Goal: Information Seeking & Learning: Learn about a topic

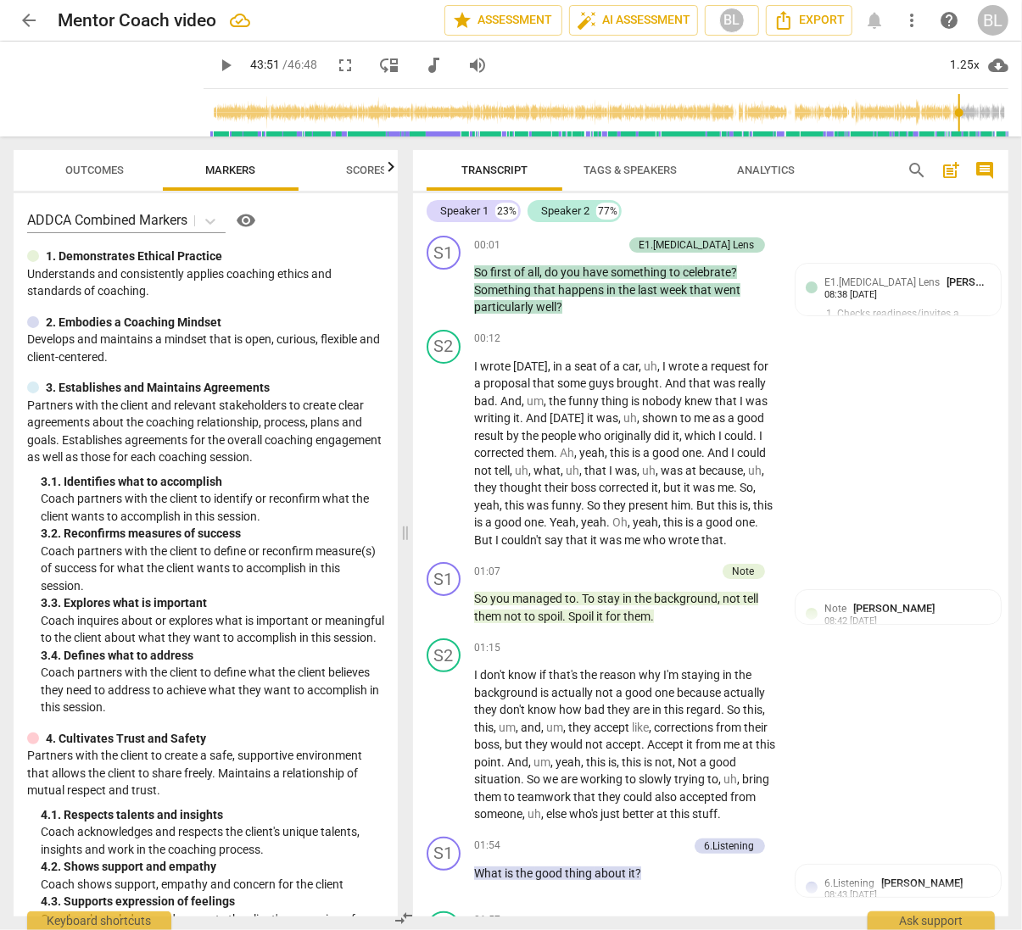
scroll to position [15896, 0]
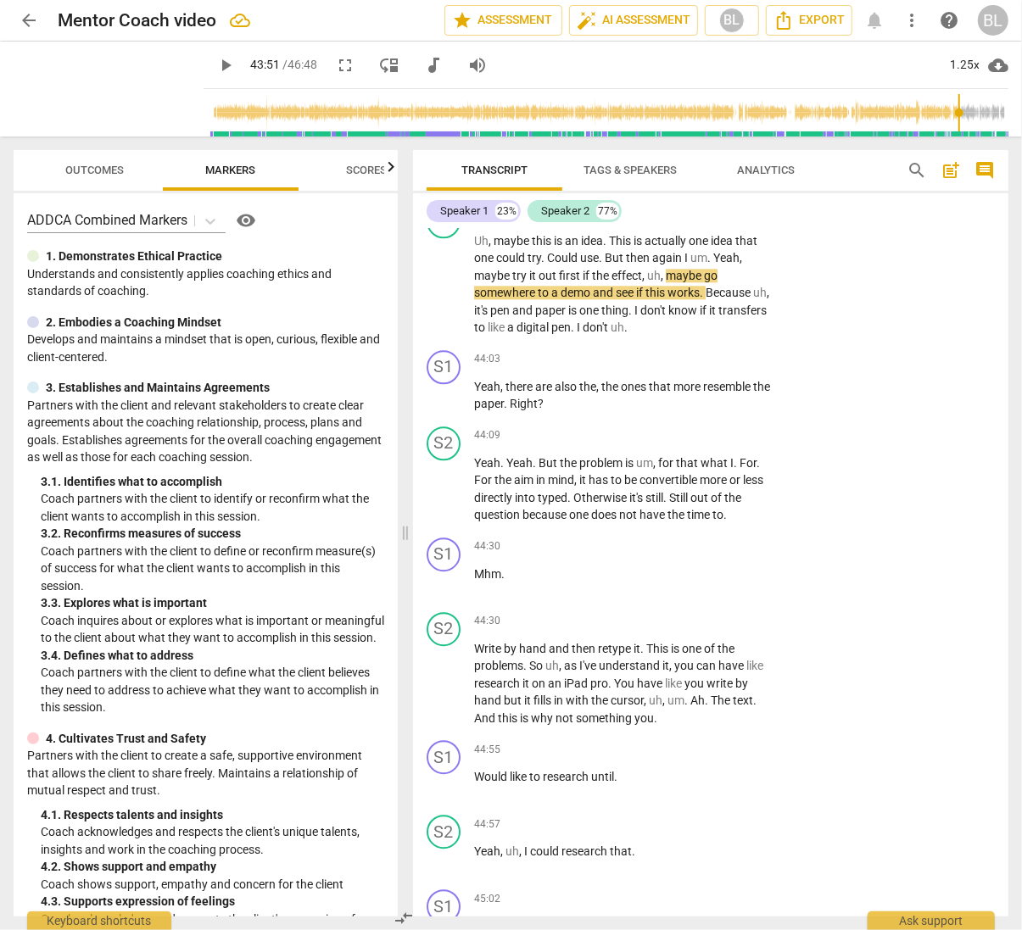
type input "2632"
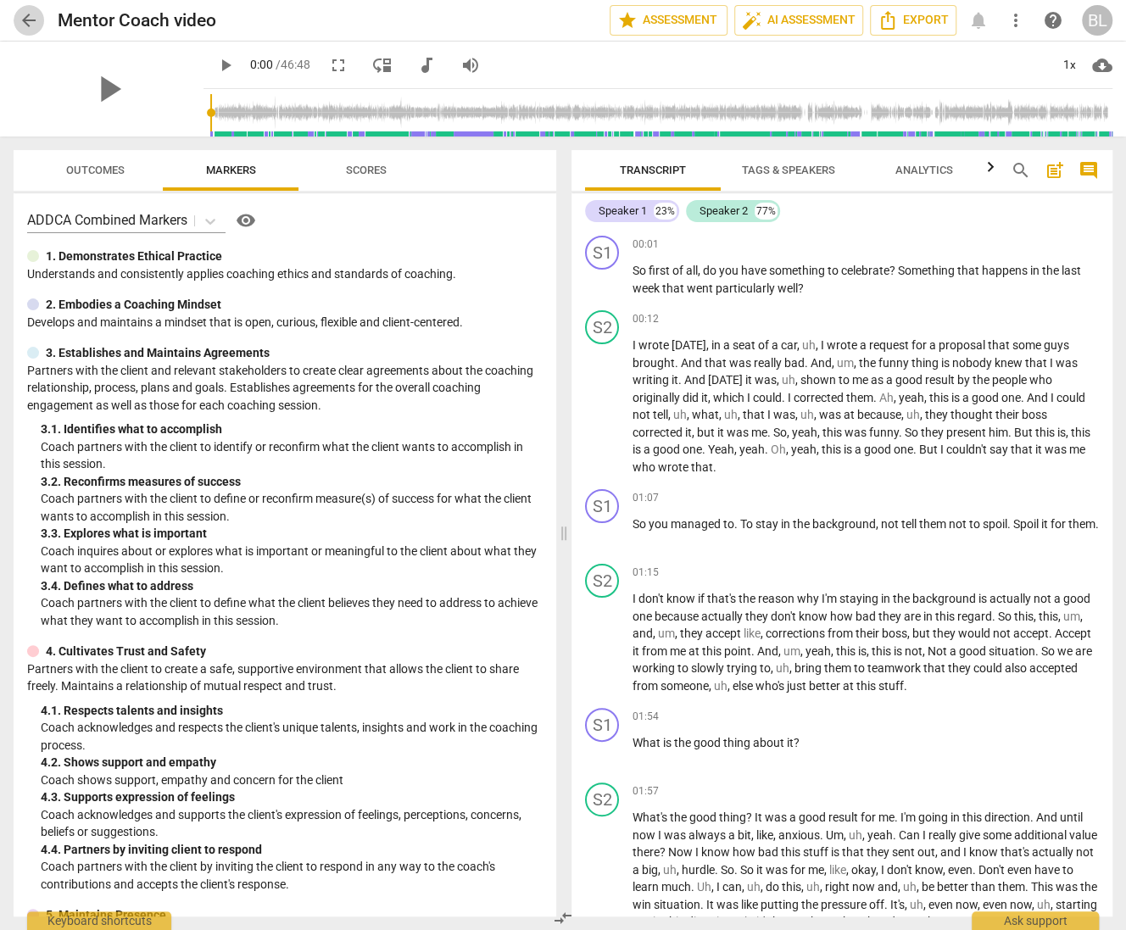
click at [30, 20] on span "arrow_back" at bounding box center [29, 20] width 20 height 20
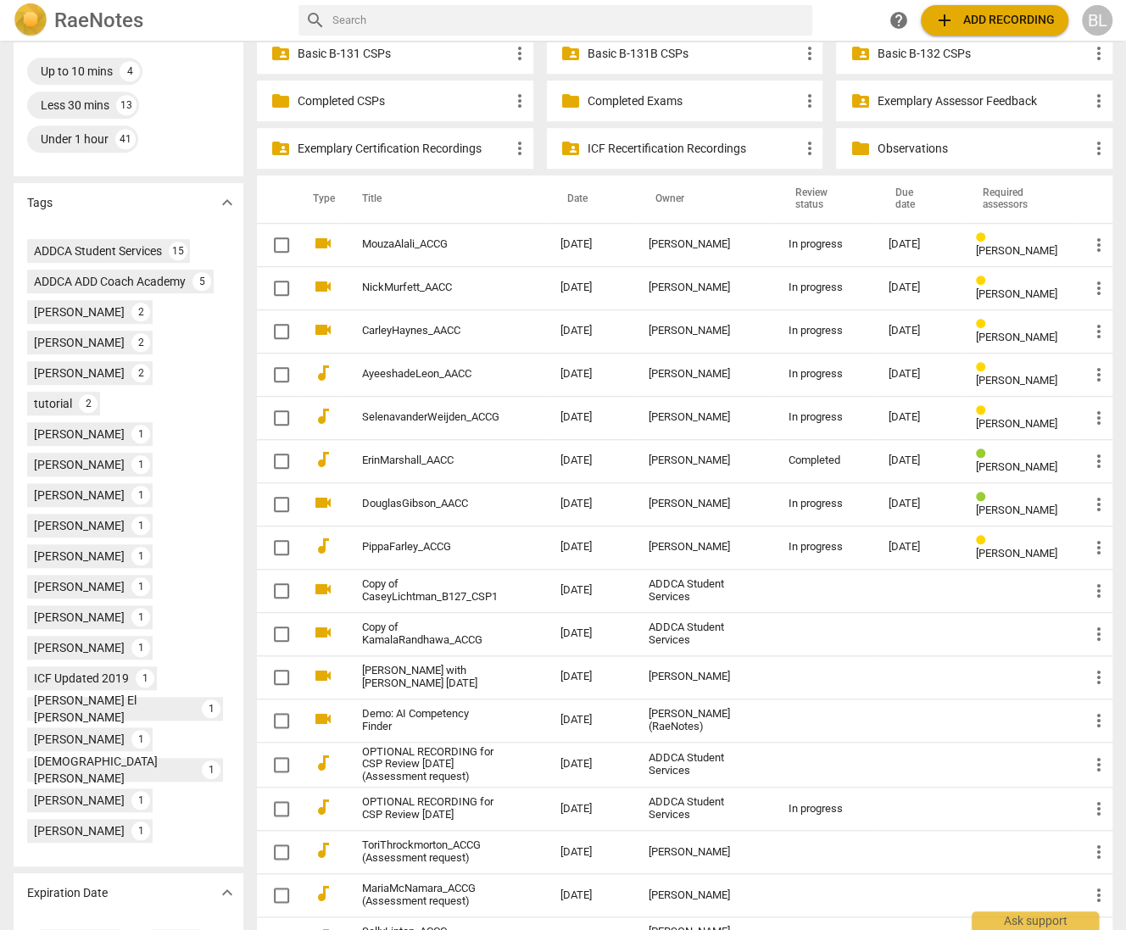
scroll to position [548, 0]
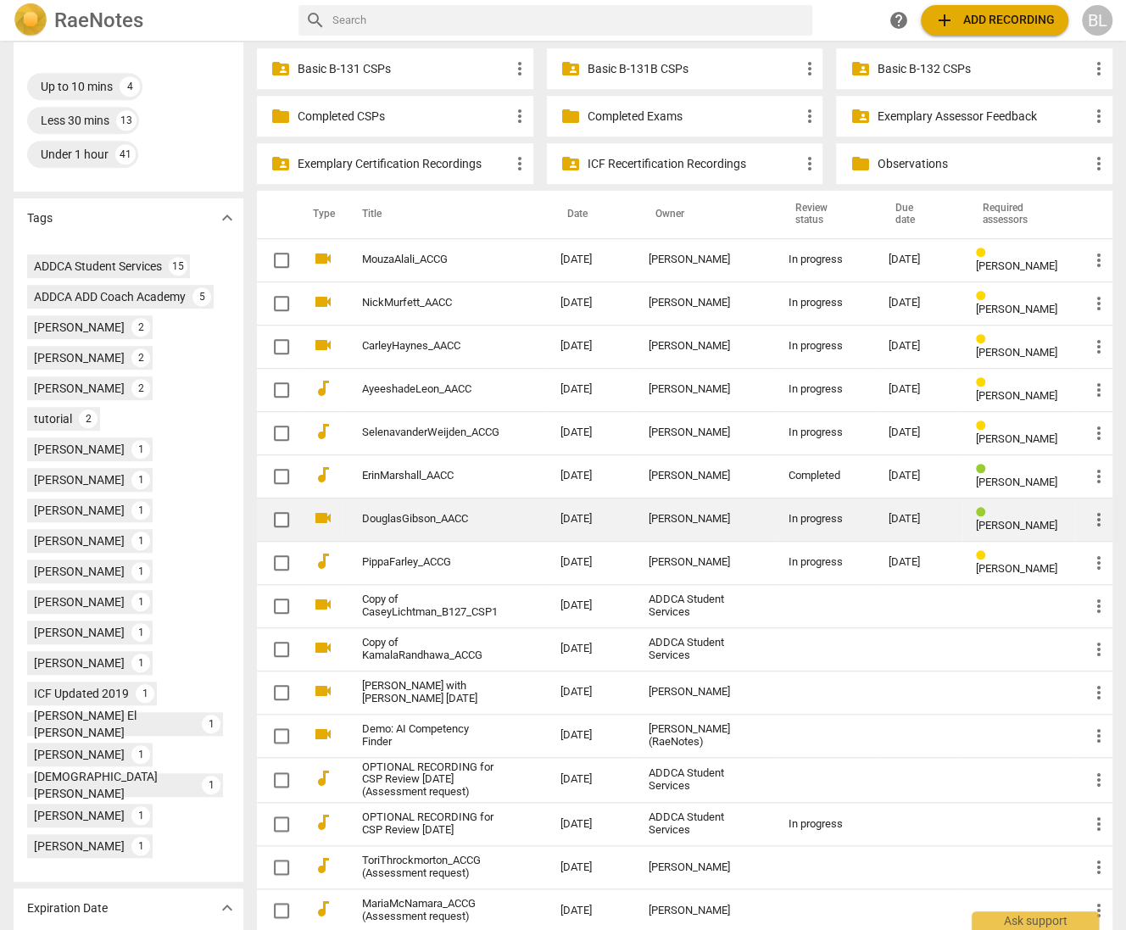
click at [985, 519] on span "Diane McLean" at bounding box center [1016, 525] width 81 height 13
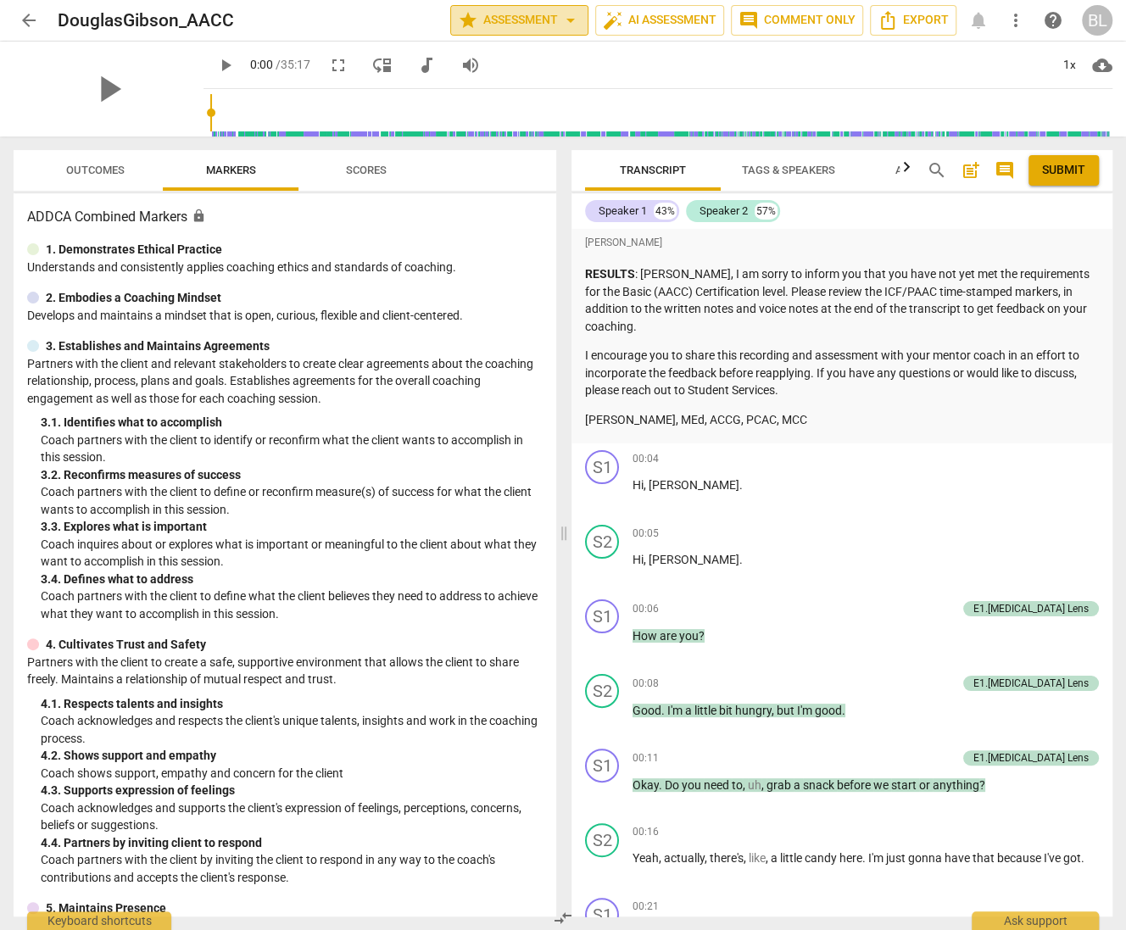
click at [522, 20] on span "star Assessment arrow_drop_down" at bounding box center [519, 20] width 123 height 20
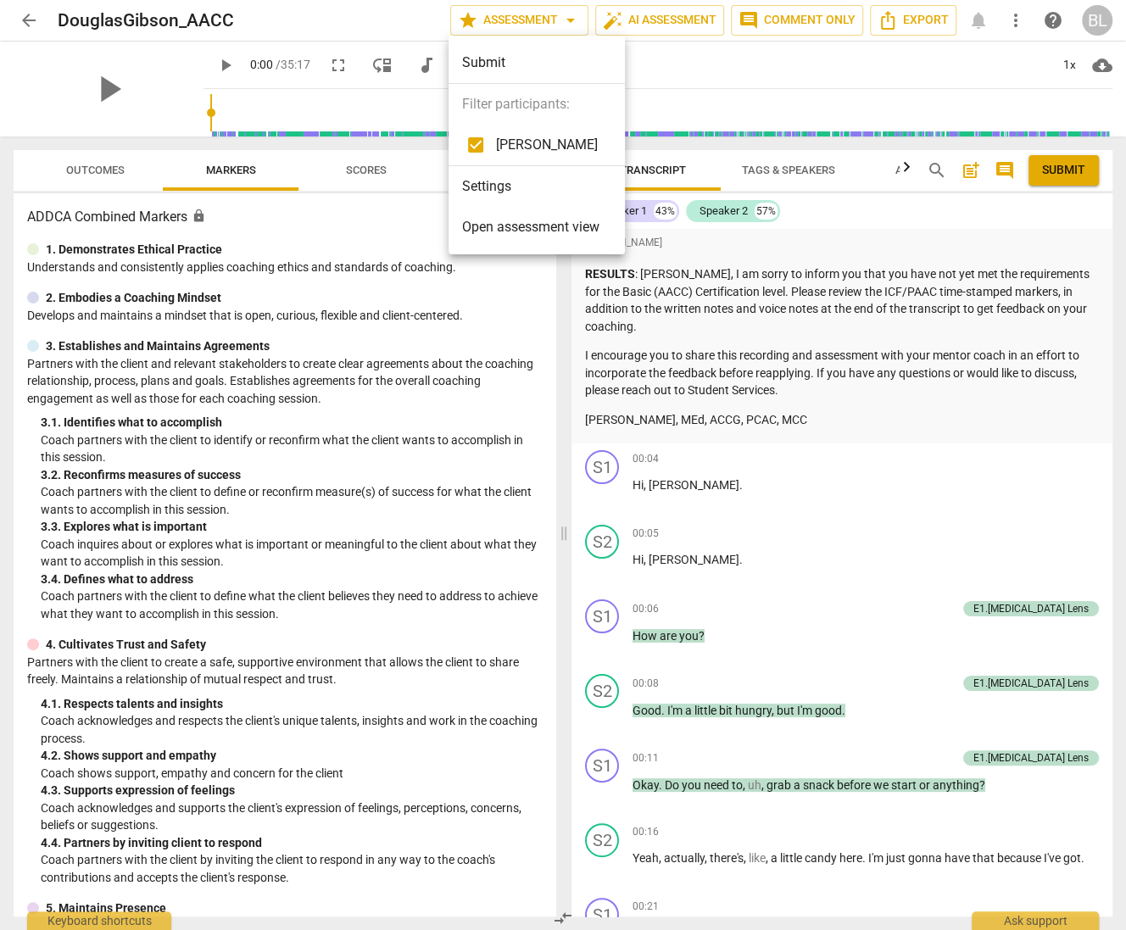
click at [527, 229] on span "Open assessment view" at bounding box center [530, 227] width 137 height 20
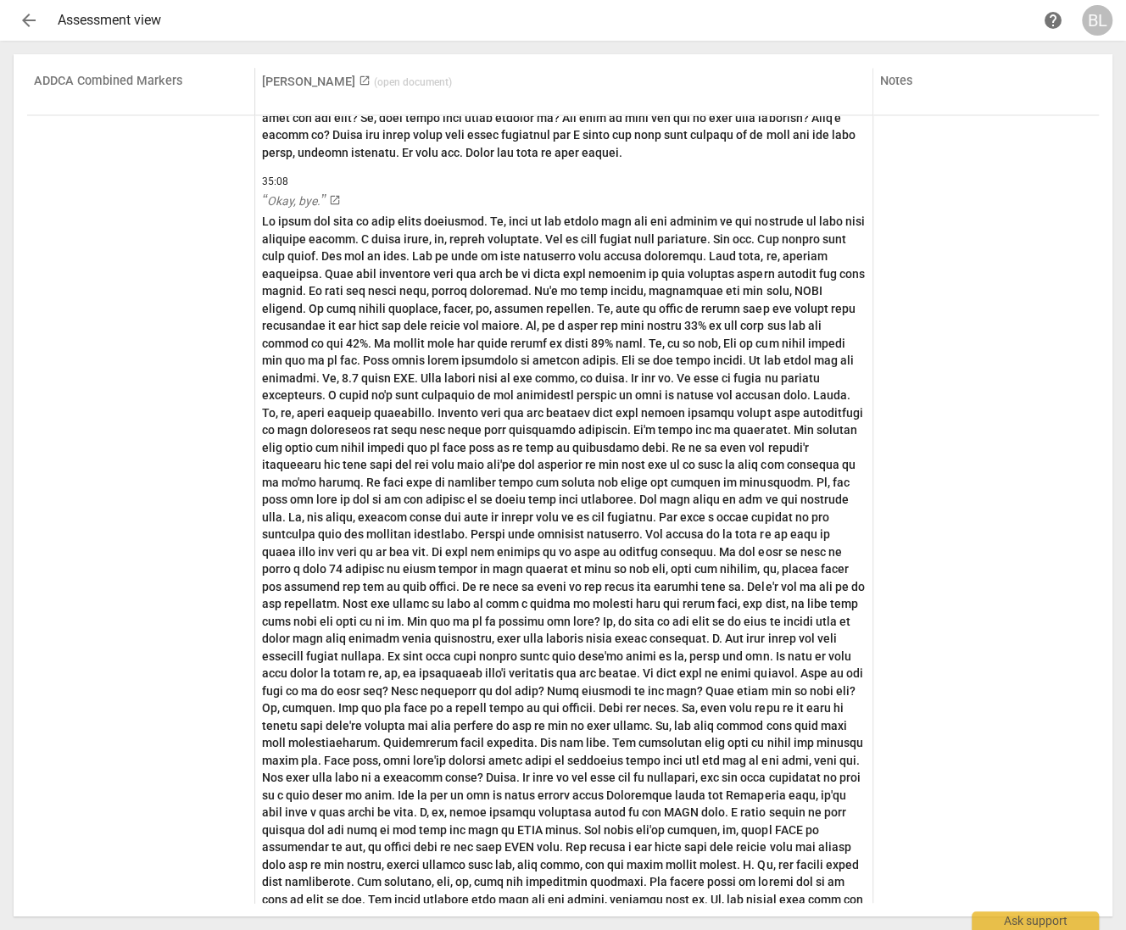
scroll to position [12979, 0]
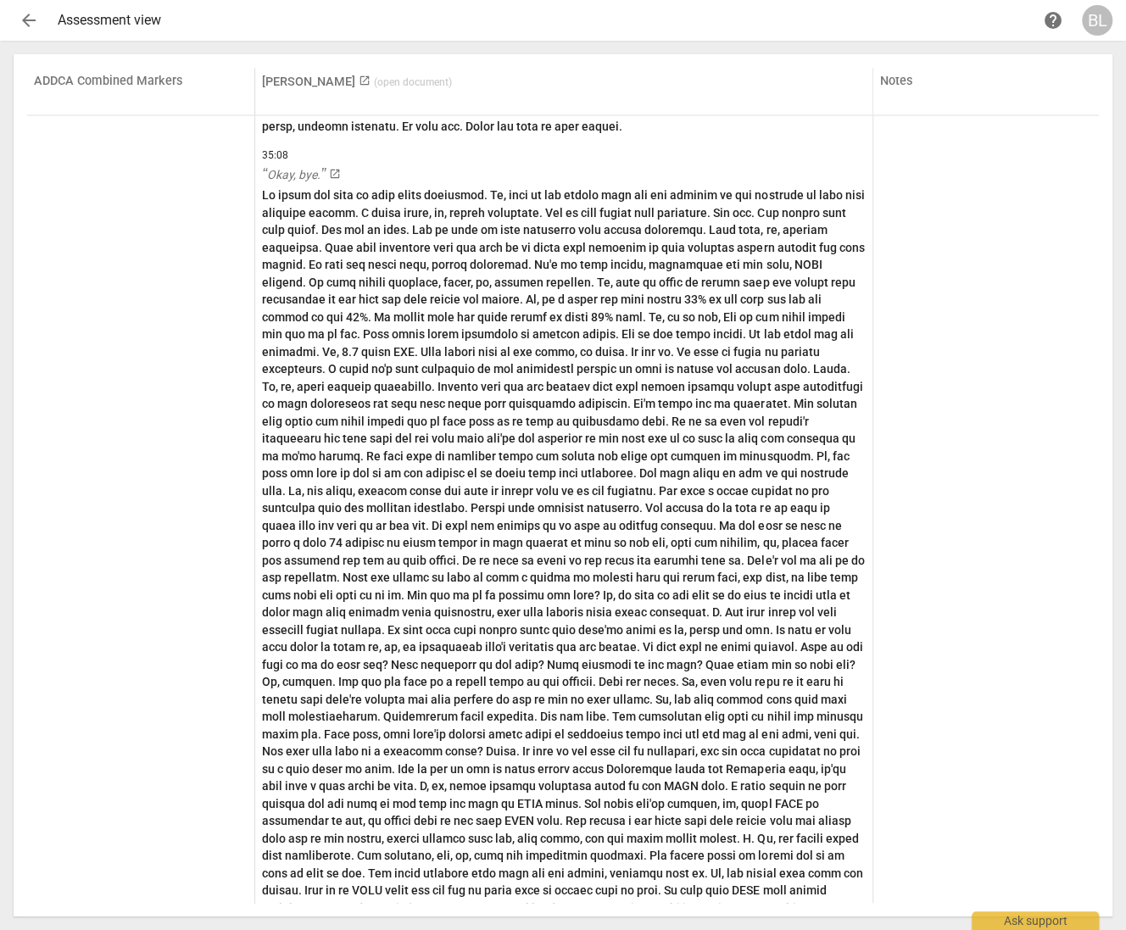
click at [25, 19] on span "arrow_back" at bounding box center [29, 20] width 20 height 20
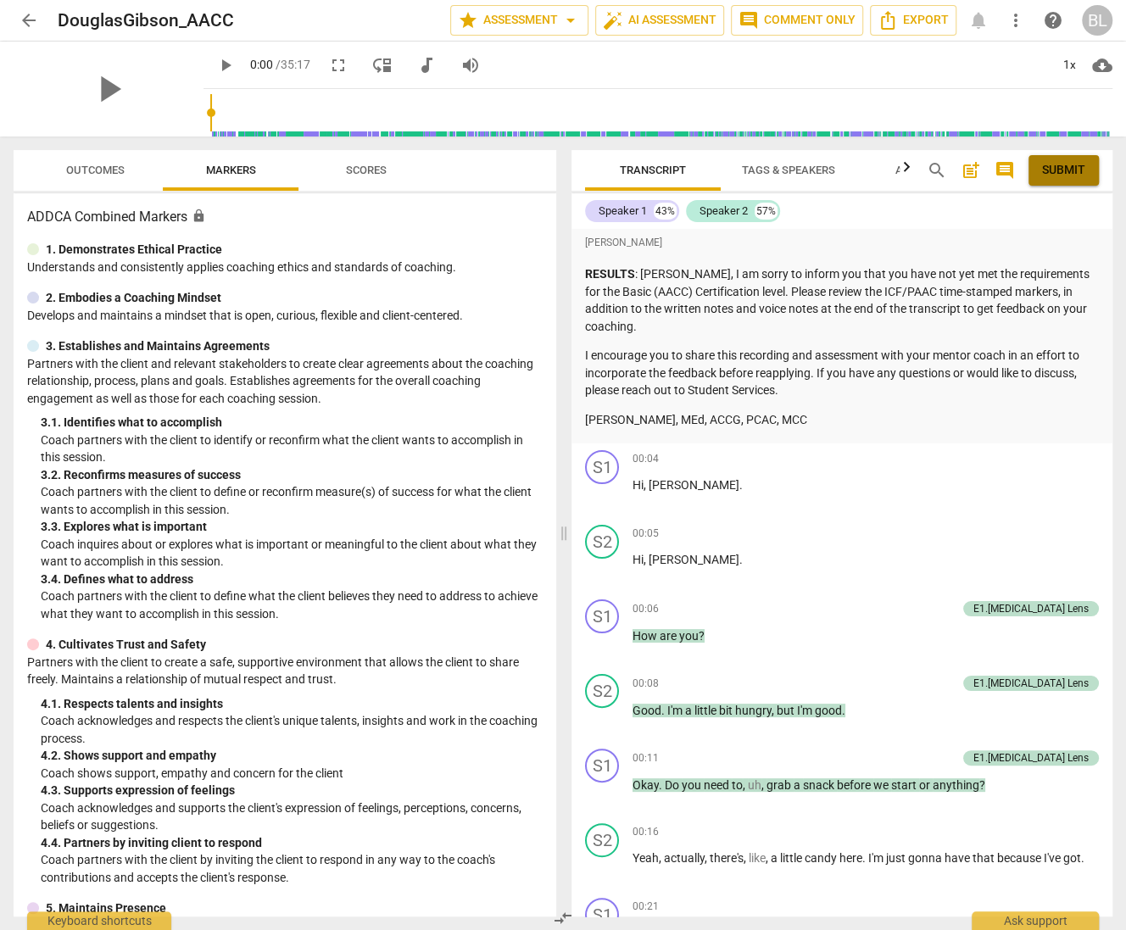
click at [1068, 167] on span "Submit" at bounding box center [1063, 170] width 43 height 17
click at [33, 20] on span "arrow_back" at bounding box center [29, 20] width 20 height 20
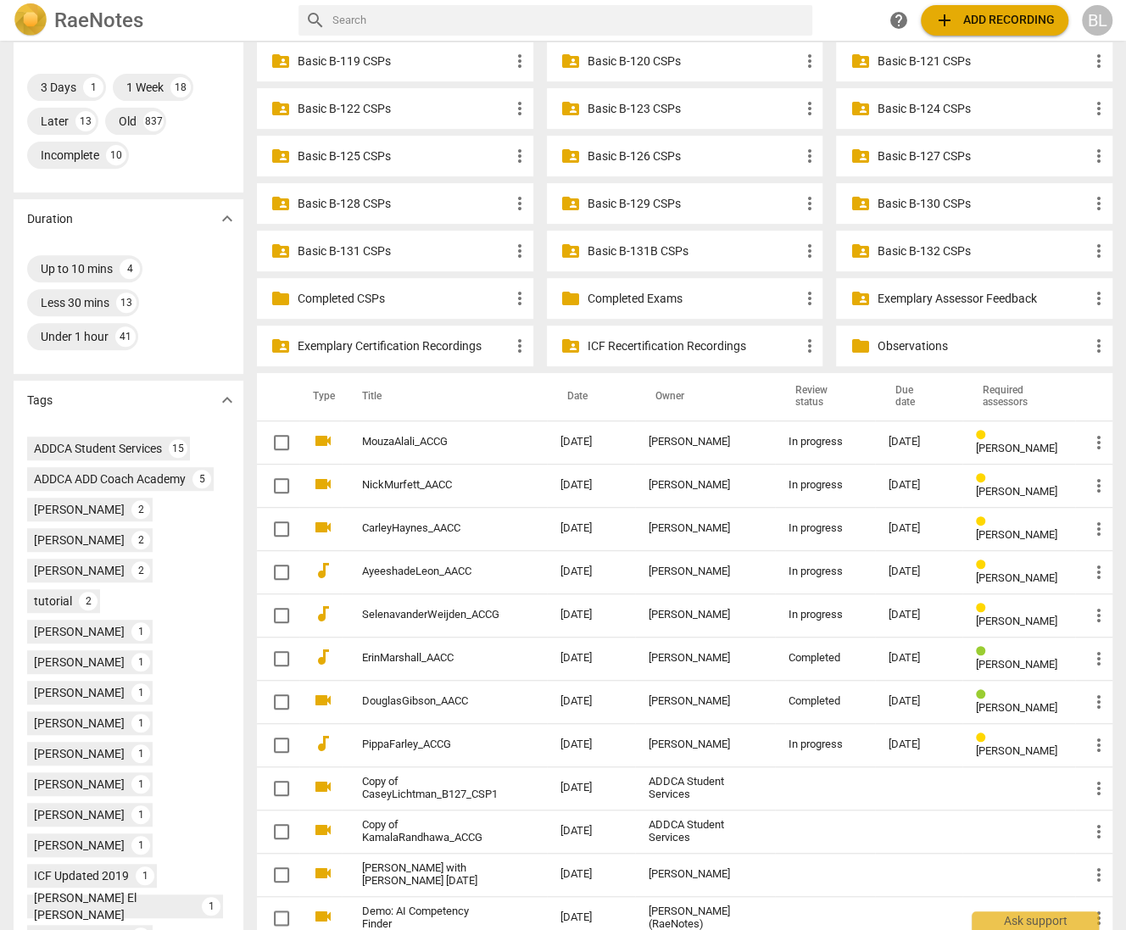
scroll to position [363, 0]
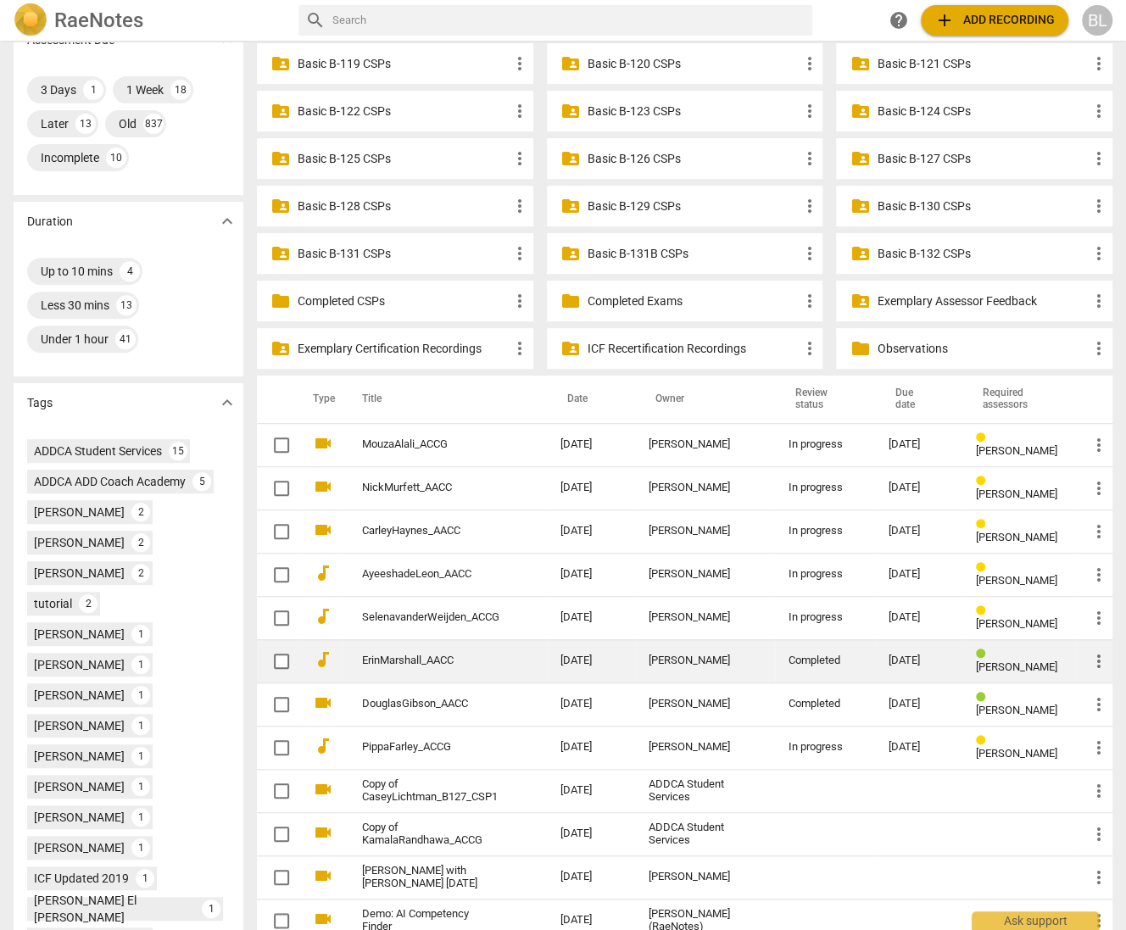
click at [989, 660] on span "Bethany Febus" at bounding box center [1016, 666] width 81 height 13
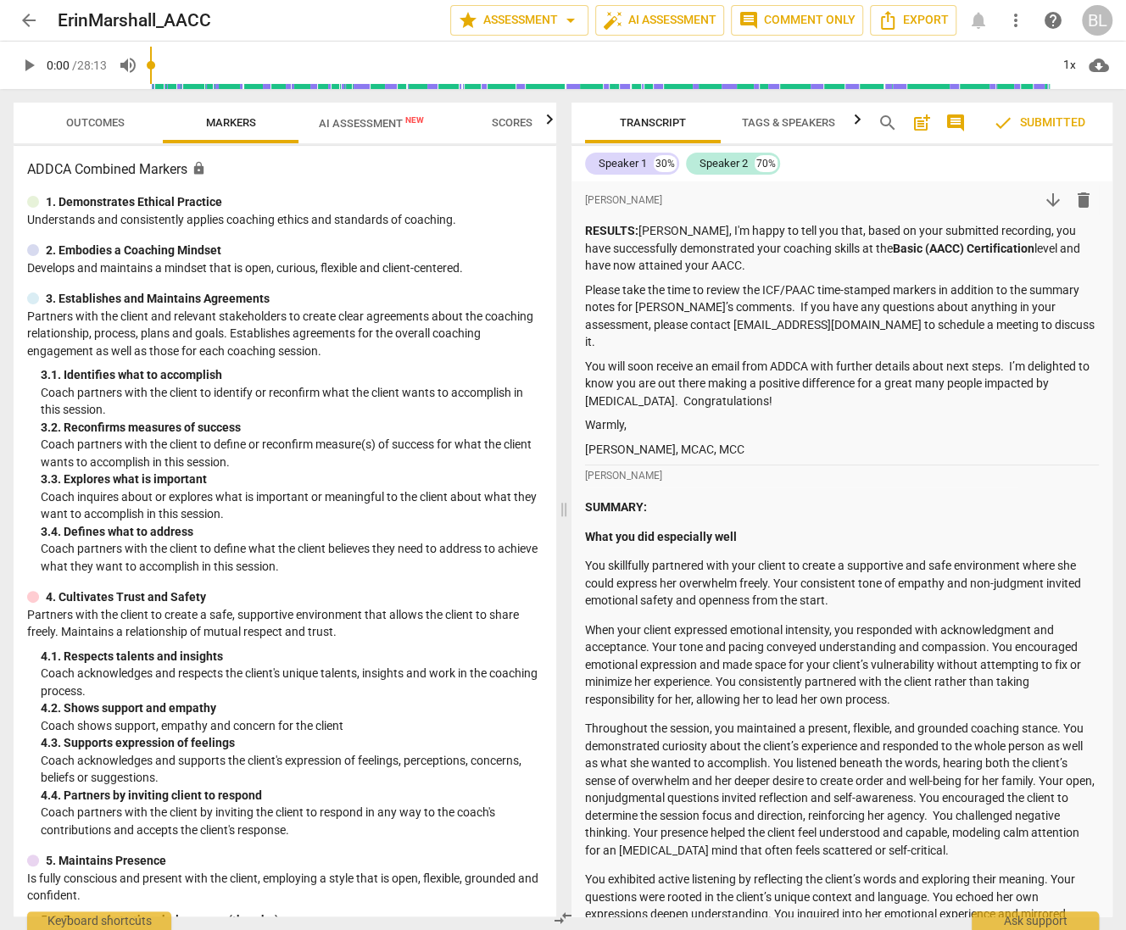
click at [30, 20] on span "arrow_back" at bounding box center [29, 20] width 20 height 20
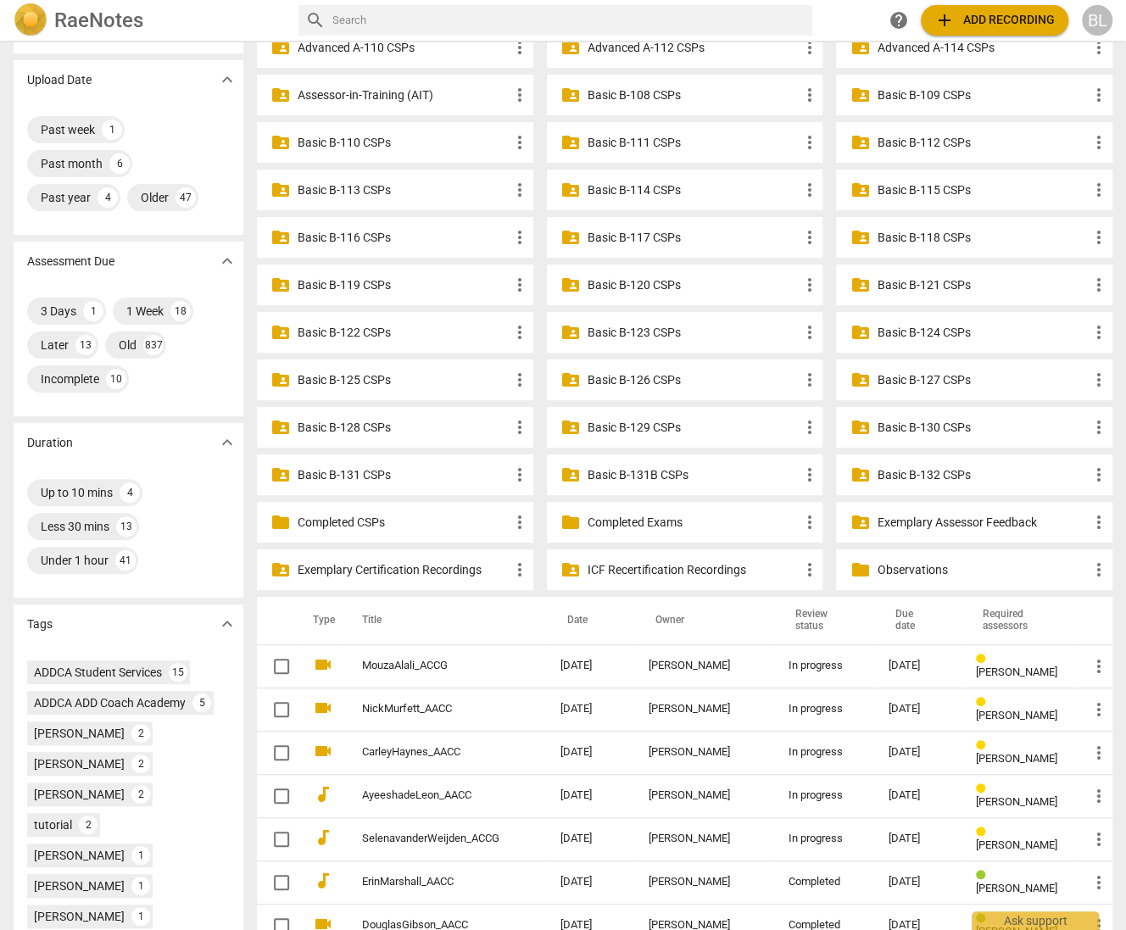
scroll to position [135, 0]
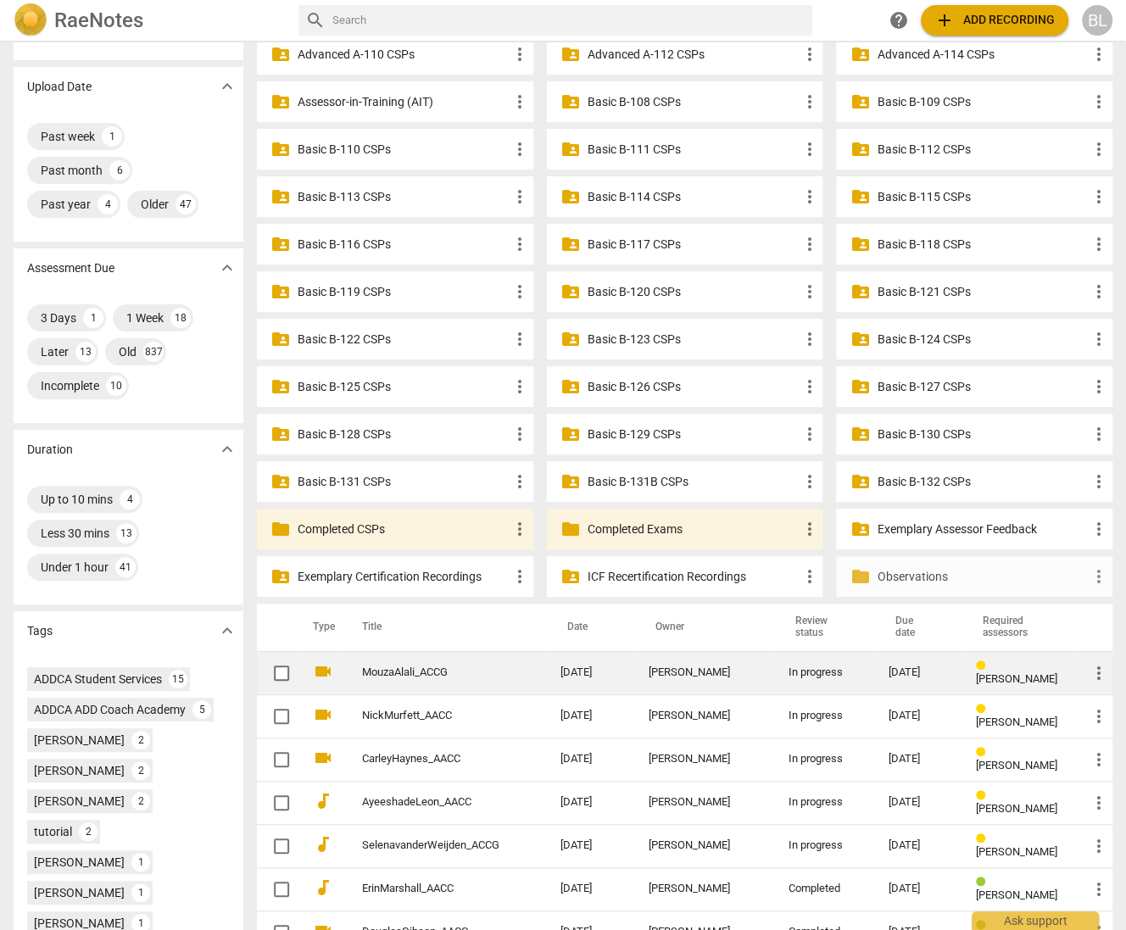
drag, startPoint x: 1058, startPoint y: 601, endPoint x: 1017, endPoint y: 682, distance: 90.2
click at [1012, 671] on div "home Home / add Add folder folder_shared Advanced A-104 CSPs more_vert folder_s…" at bounding box center [691, 786] width 869 height 1654
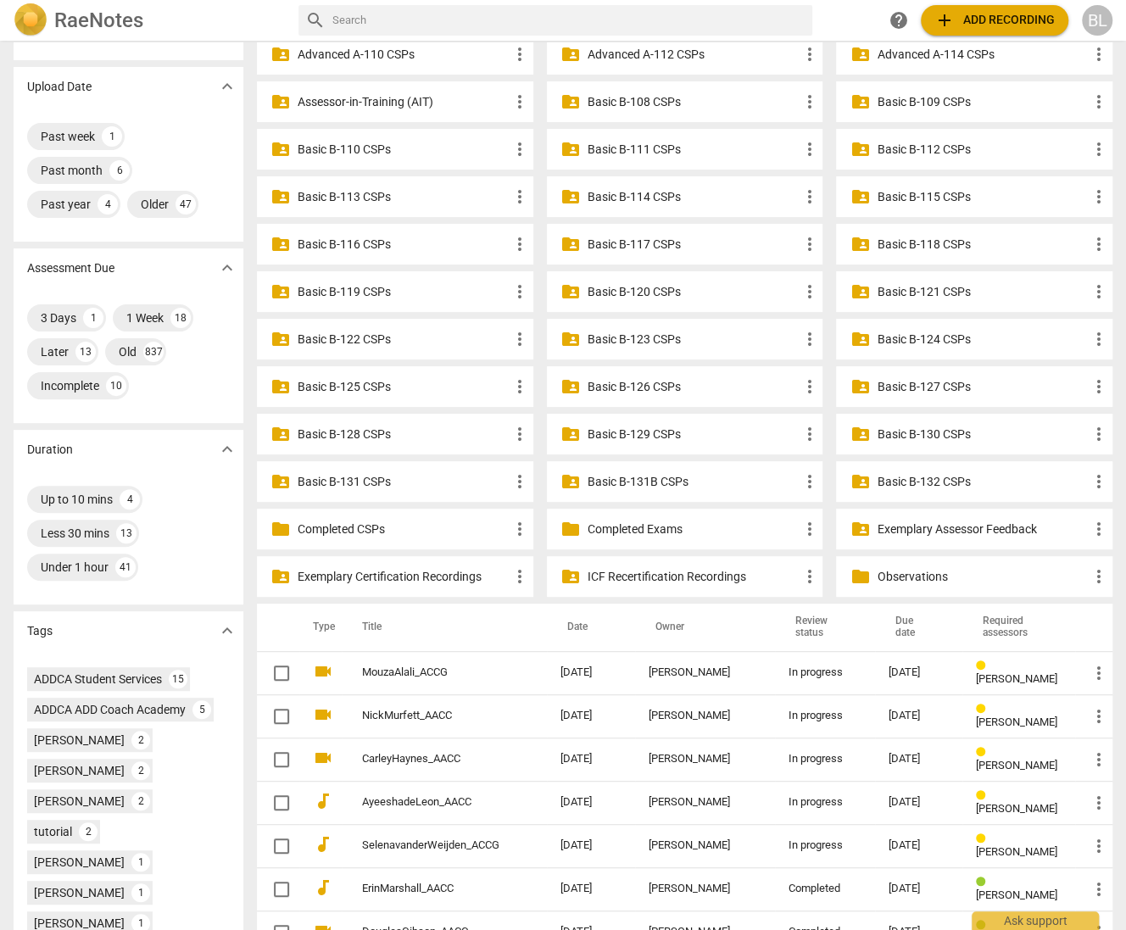
click at [671, 479] on p "Basic B-131B CSPs" at bounding box center [694, 482] width 212 height 18
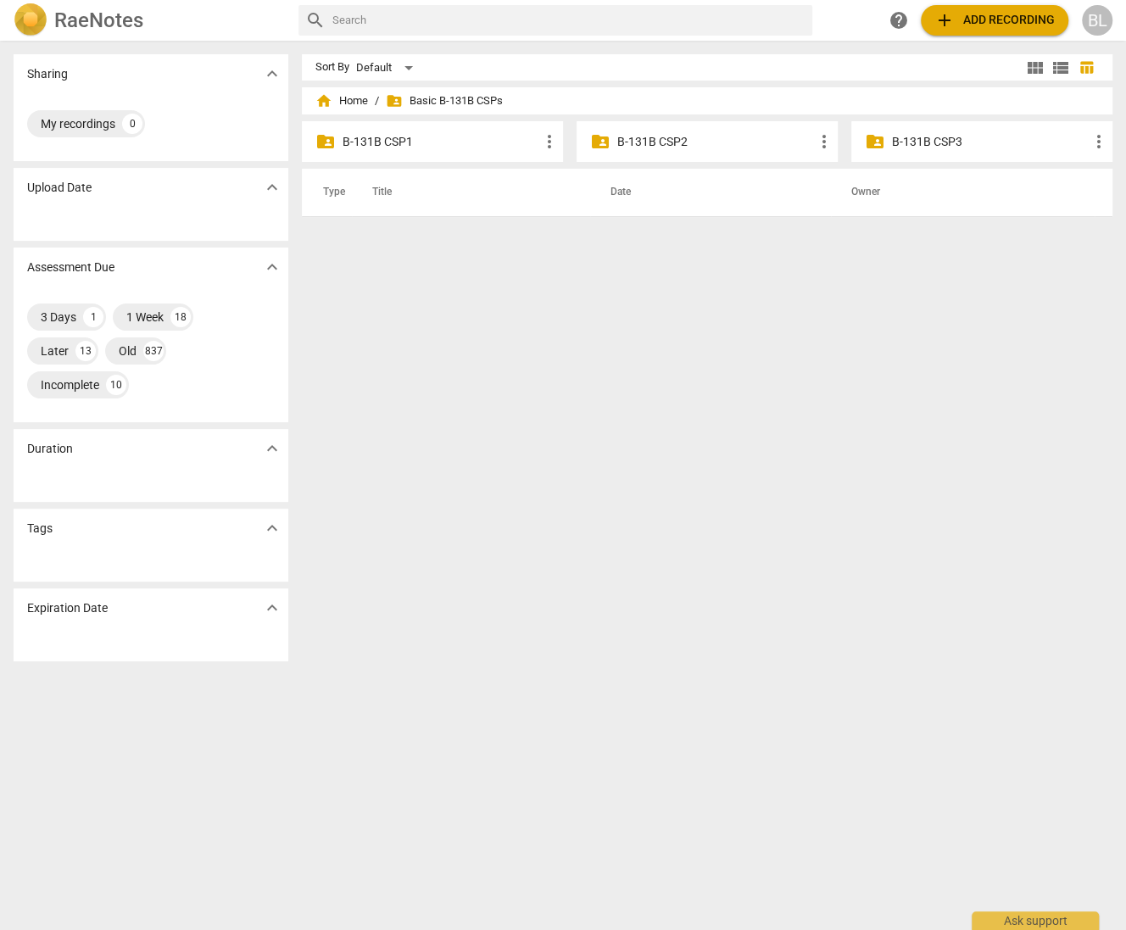
click at [385, 140] on p "B-131B CSP1" at bounding box center [441, 142] width 197 height 18
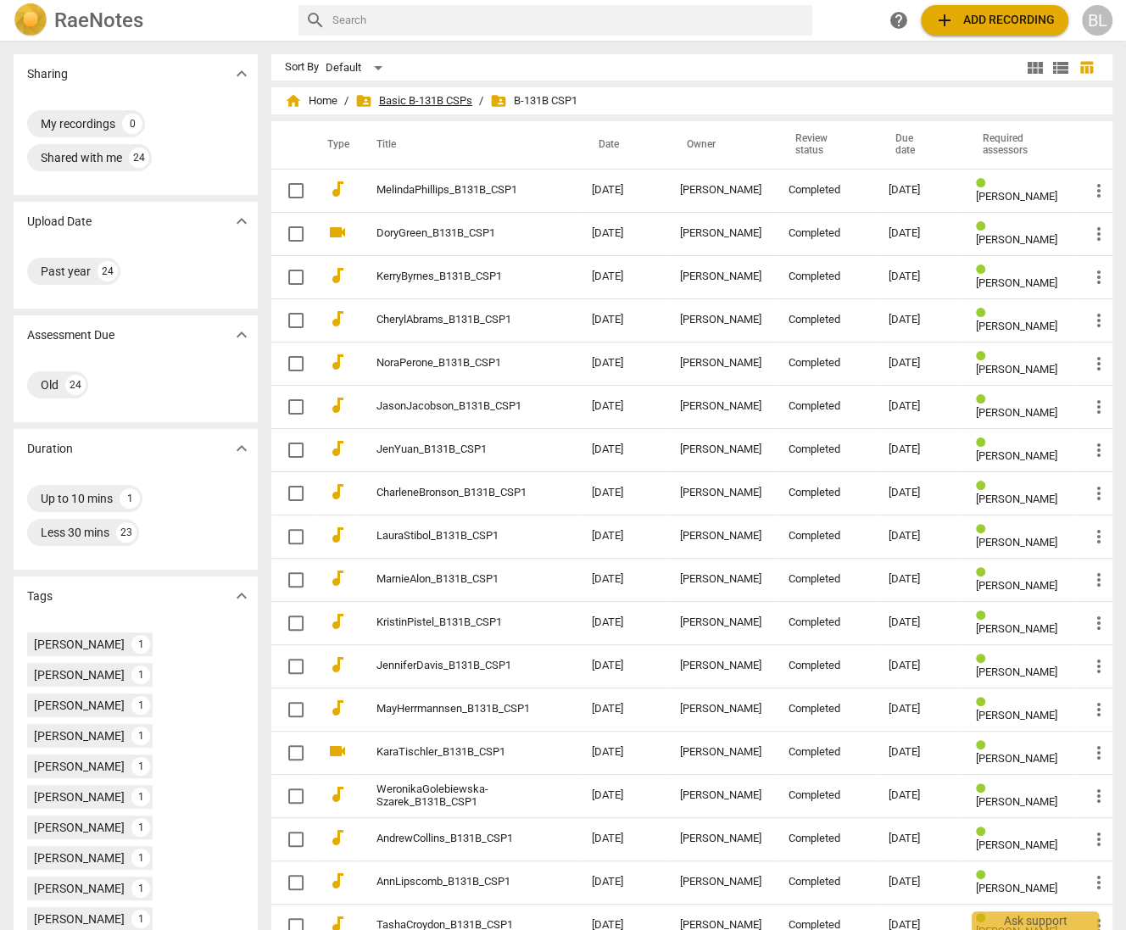
click at [416, 98] on span "folder_shared Basic B-131B CSPs" at bounding box center [413, 100] width 117 height 17
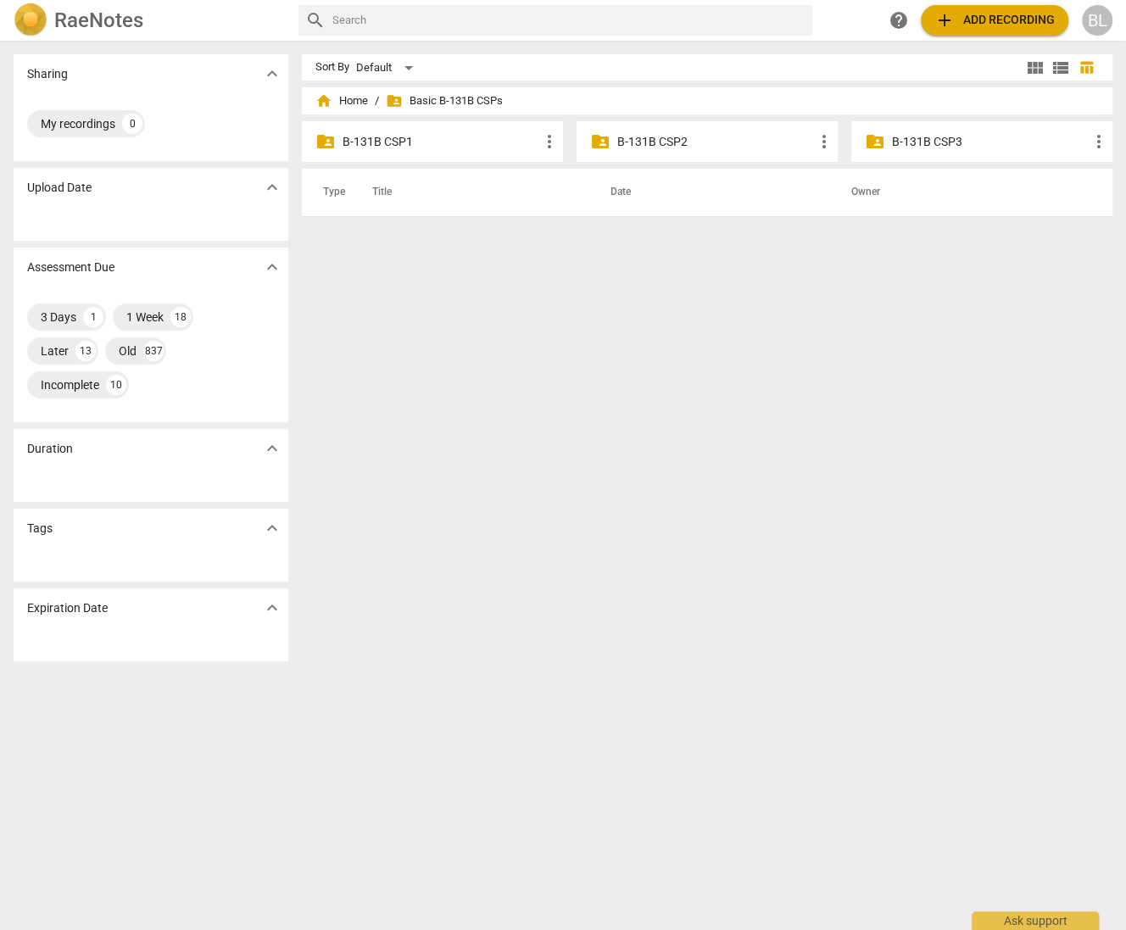
click at [627, 140] on p "B-131B CSP2" at bounding box center [715, 142] width 197 height 18
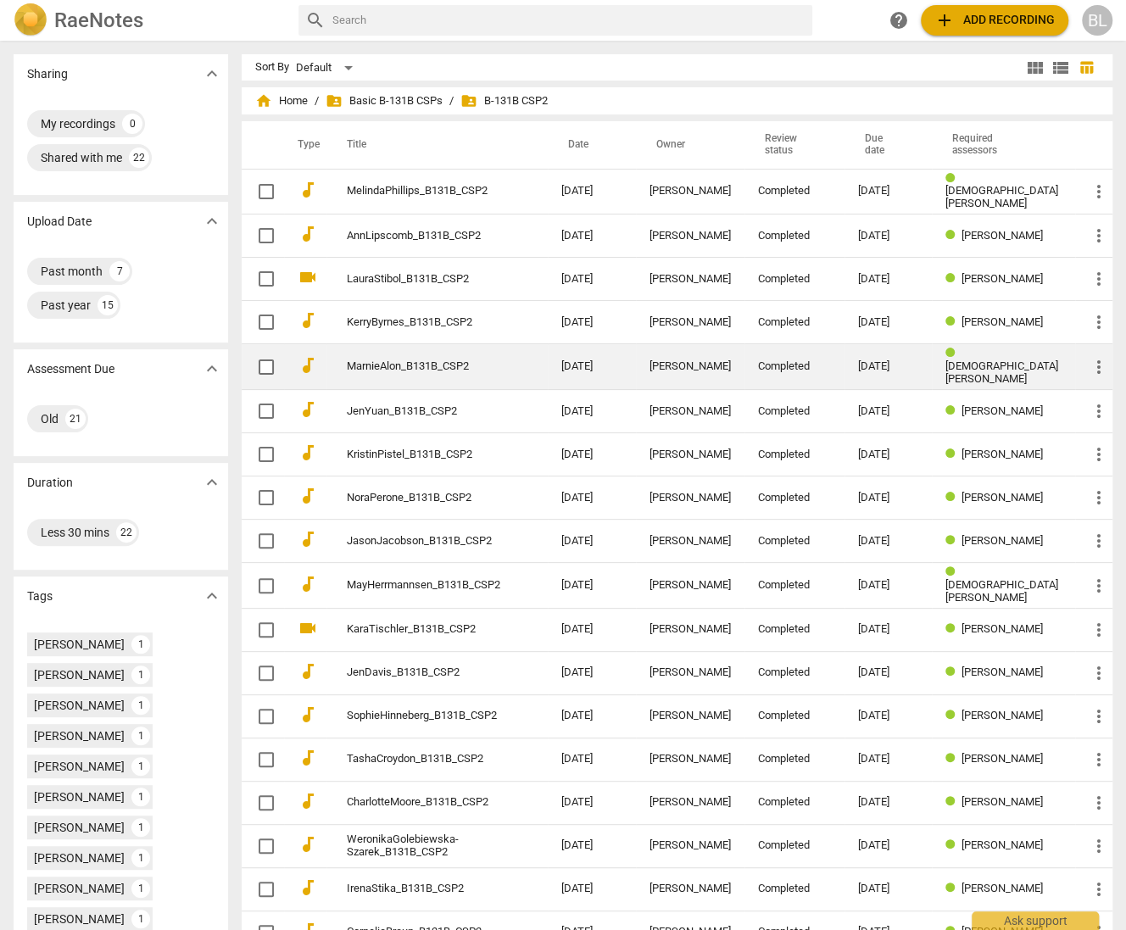
click at [719, 360] on div "Marnie Alon" at bounding box center [689, 366] width 81 height 13
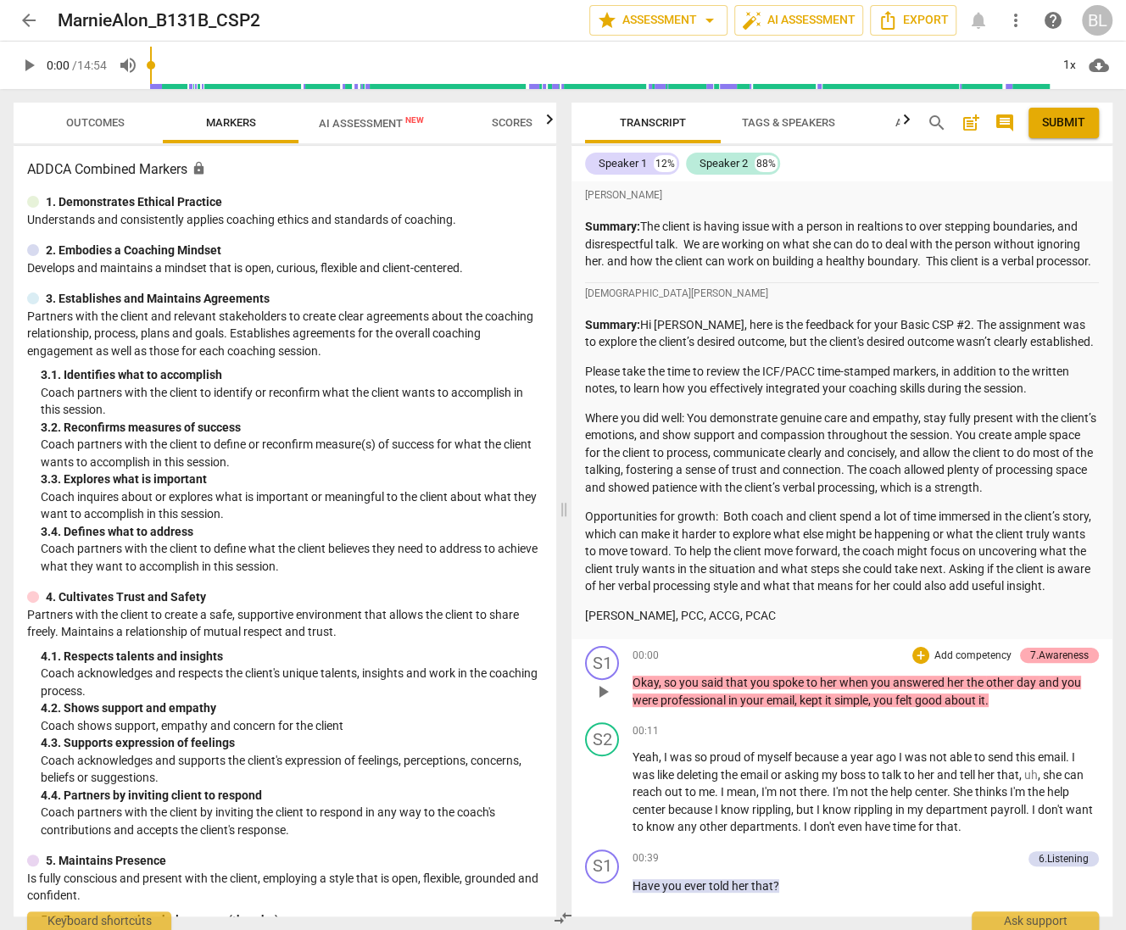
click at [1064, 663] on div "7.Awareness" at bounding box center [1059, 655] width 59 height 15
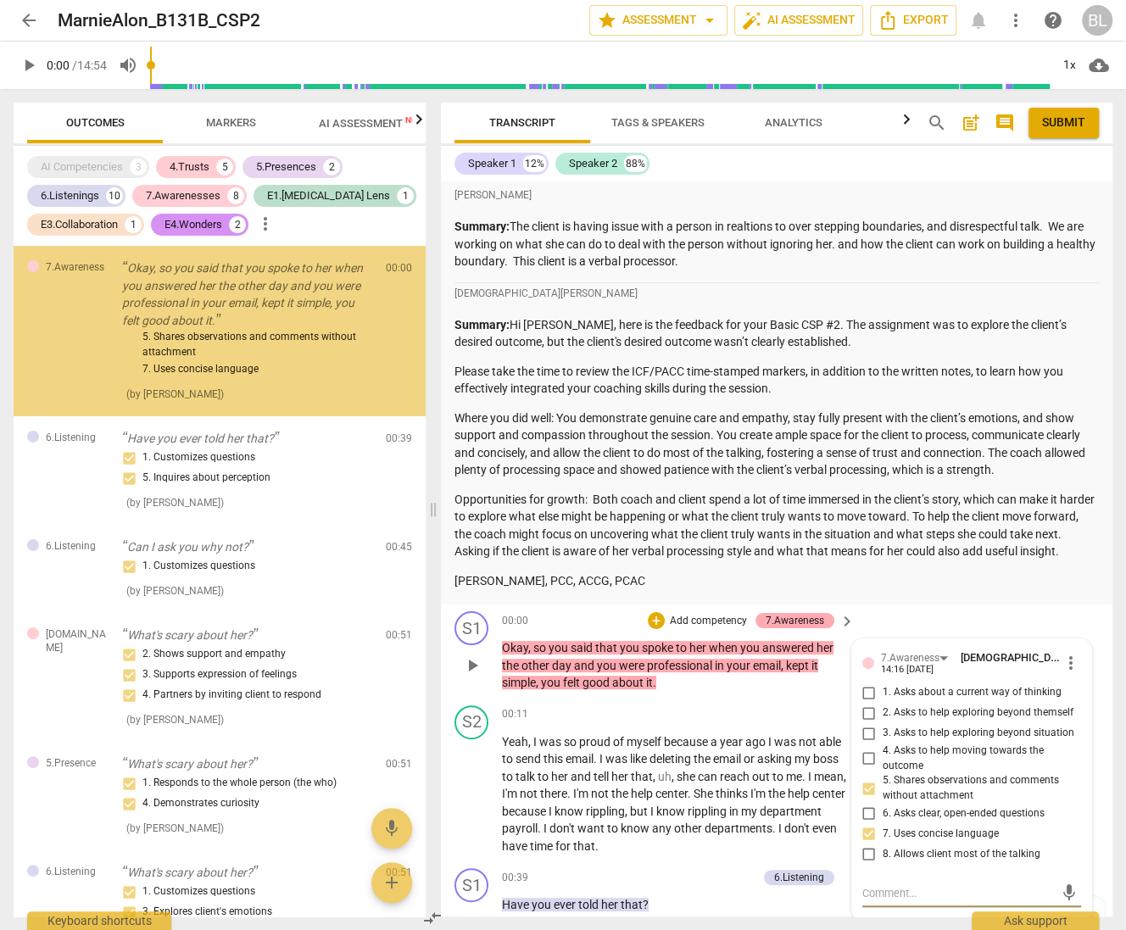
scroll to position [422, 0]
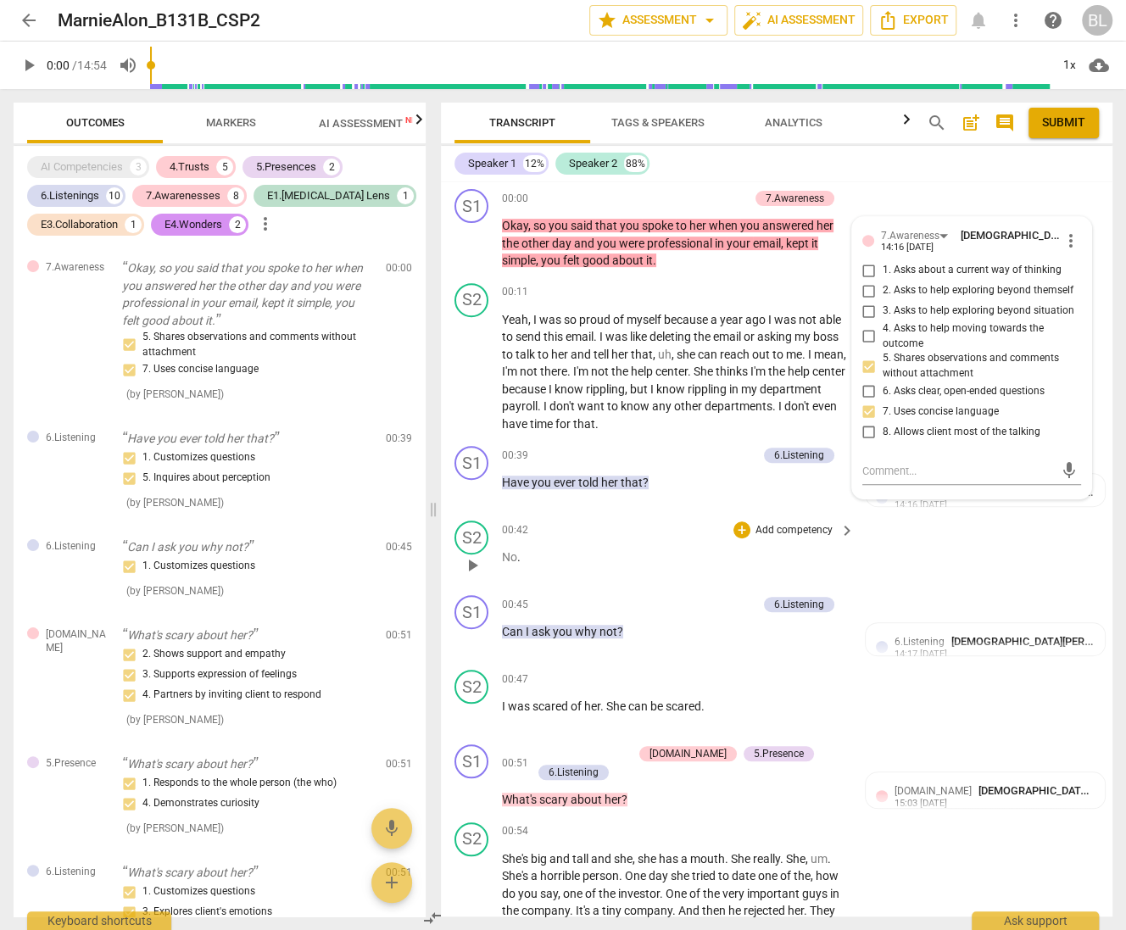
click at [1021, 582] on div "S2 play_arrow pause 00:42 + Add competency keyboard_arrow_right No ." at bounding box center [776, 551] width 671 height 75
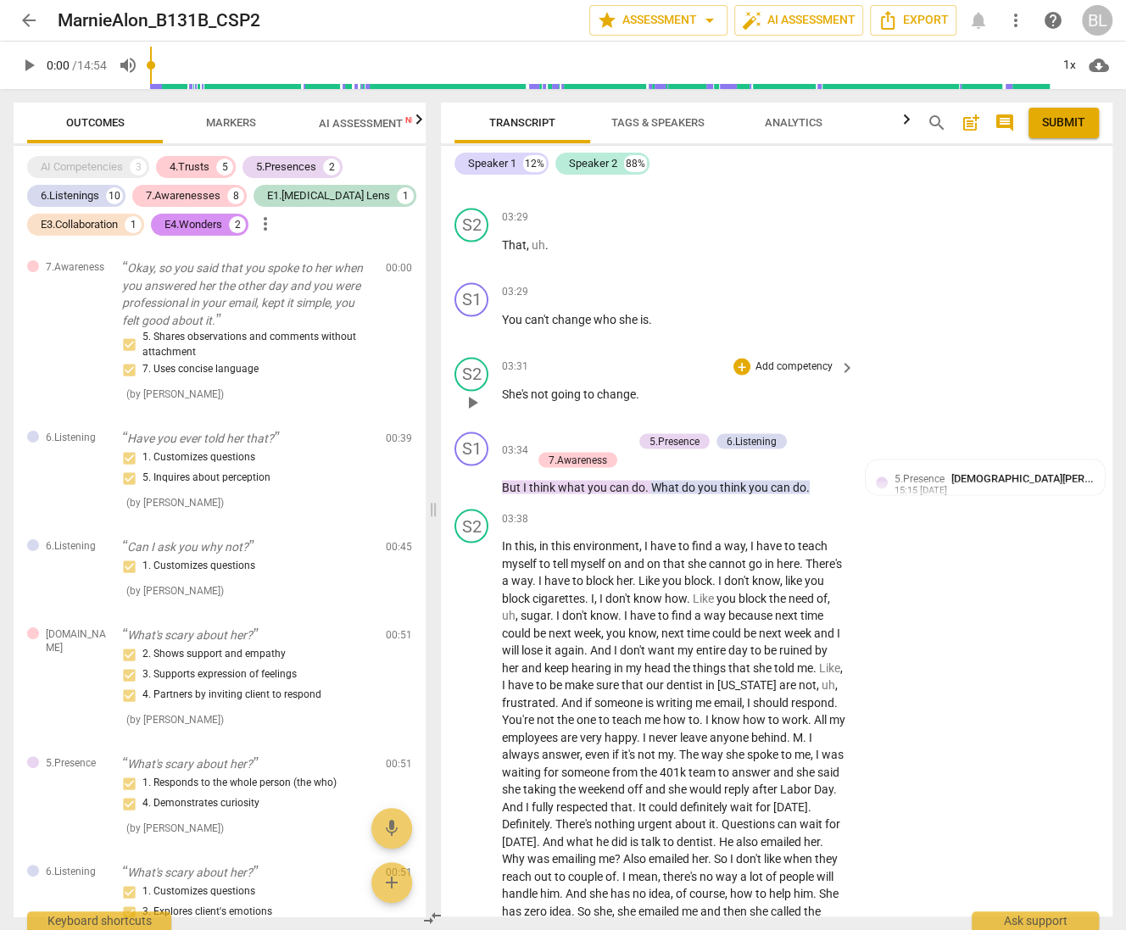
scroll to position [1906, 0]
drag, startPoint x: 1105, startPoint y: 419, endPoint x: 1103, endPoint y: 428, distance: 9.5
click at [1103, 426] on div "S2 play_arrow pause 03:31 + Add competency keyboard_arrow_right She's not going…" at bounding box center [776, 388] width 671 height 75
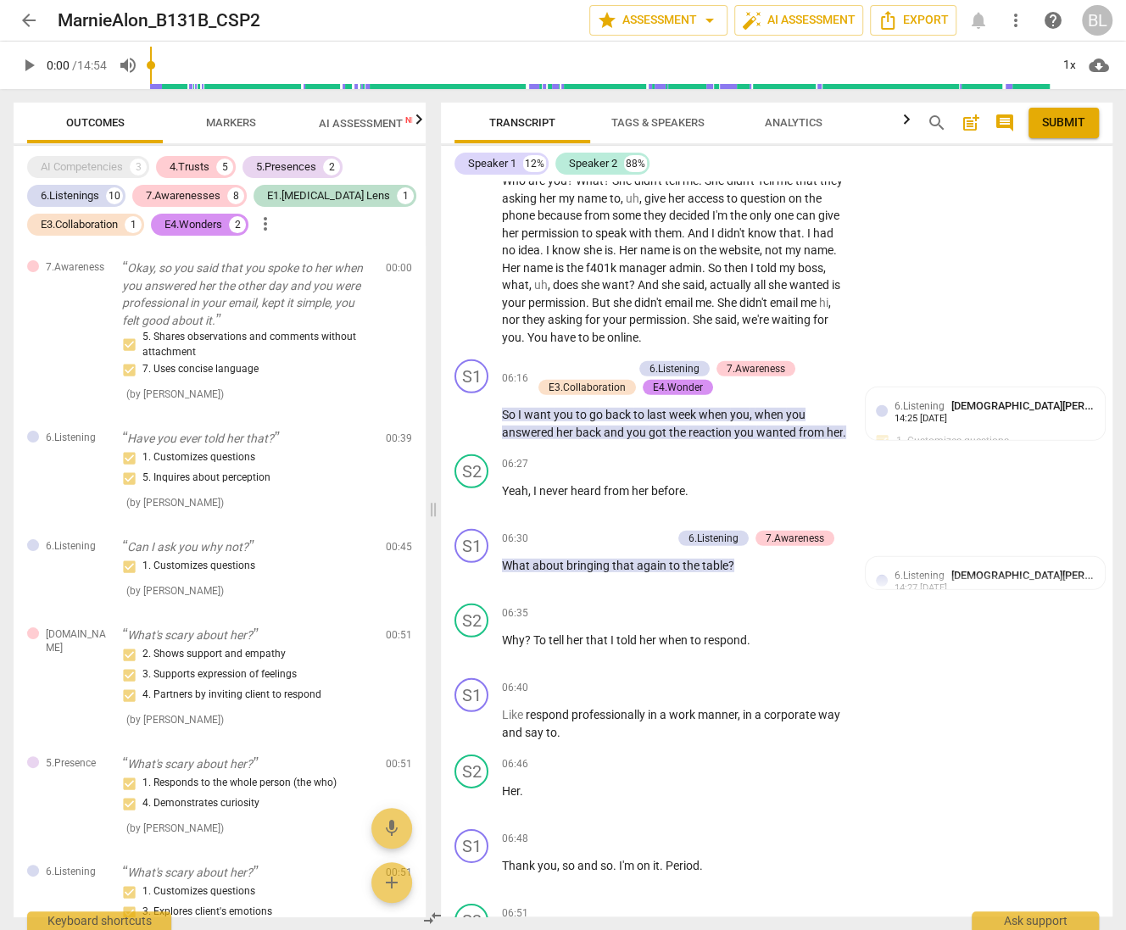
scroll to position [2744, 0]
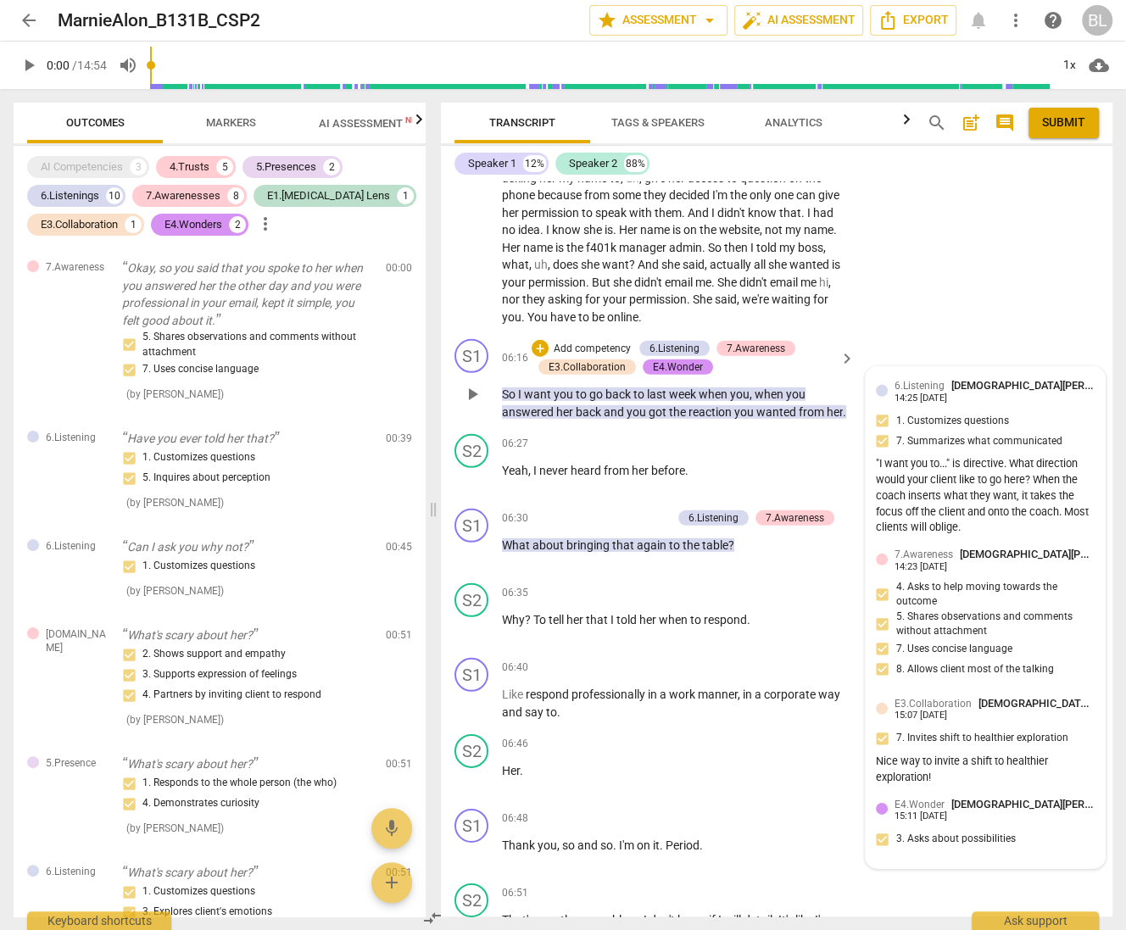
click at [972, 443] on div "6.Listening Kristen Denney 14:25 09-10-2025 1. Customizes questions 7. Summariz…" at bounding box center [985, 458] width 219 height 162
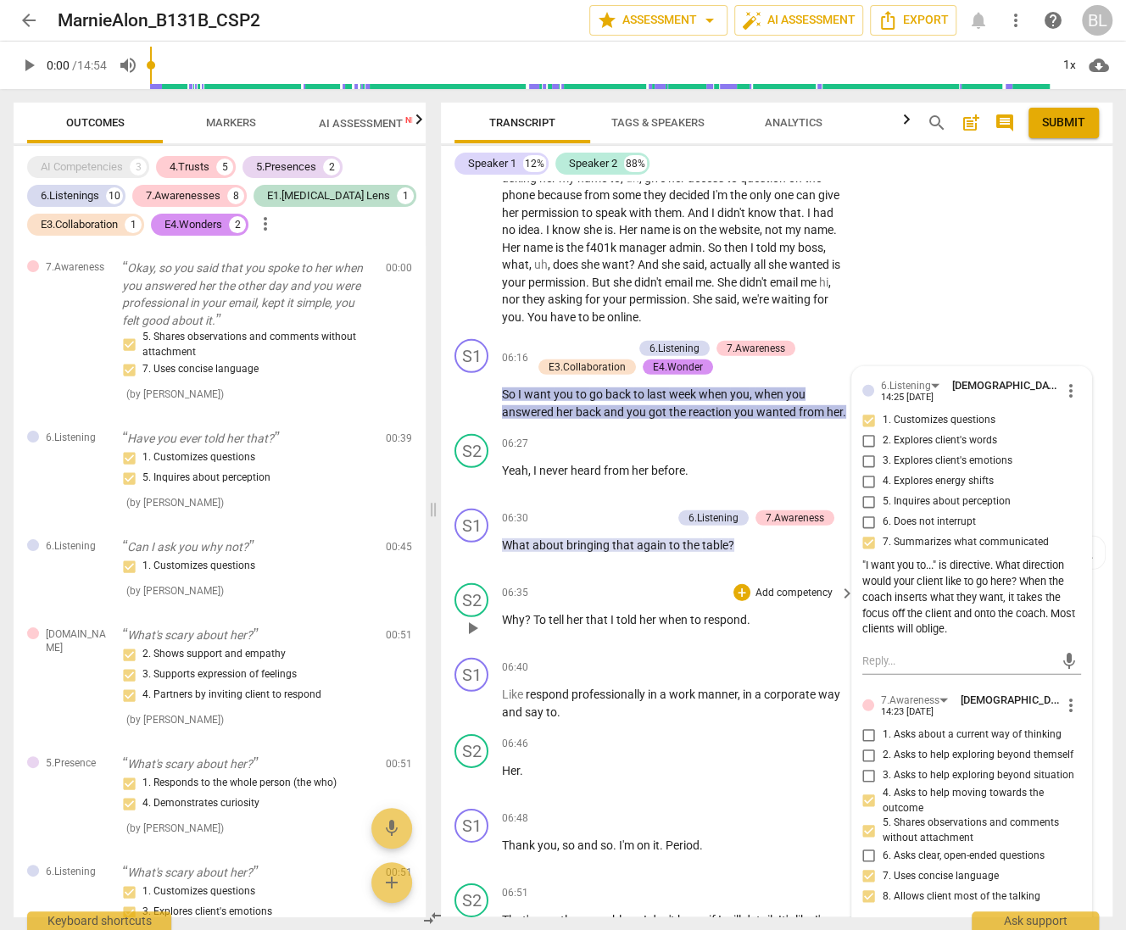
click at [776, 644] on div "06:35 + Add competency keyboard_arrow_right Why ? To tell her that I told her w…" at bounding box center [679, 613] width 354 height 61
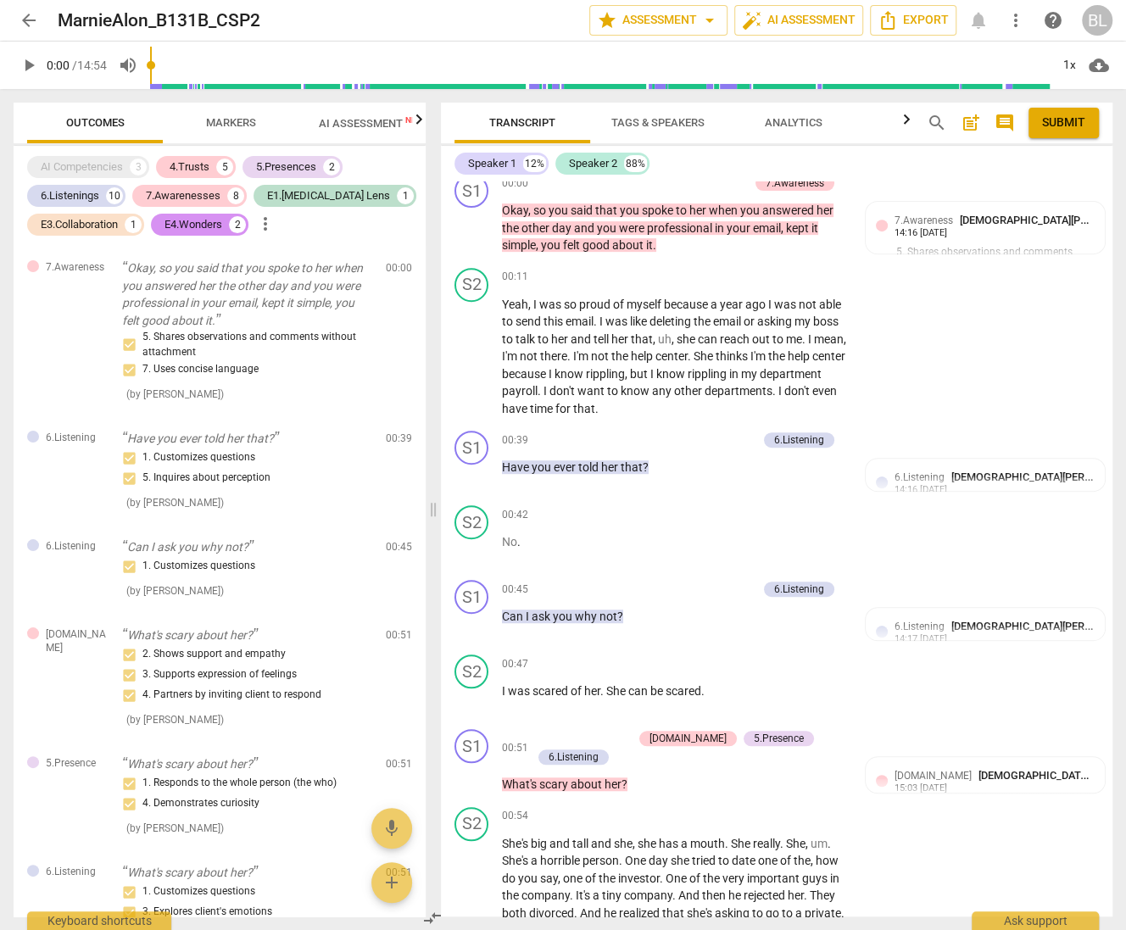
scroll to position [585, 0]
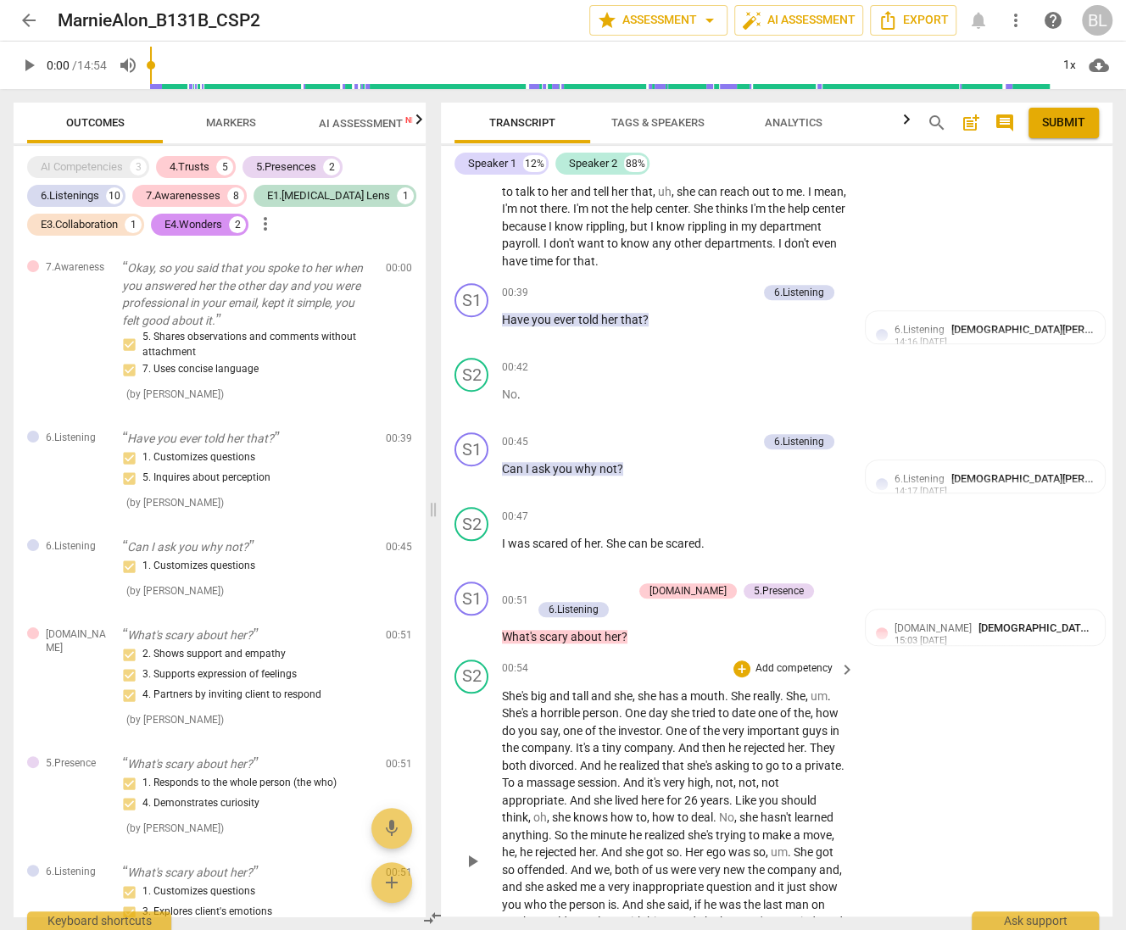
click at [964, 789] on div "S2 play_arrow pause 00:54 + Add competency keyboard_arrow_right She's big and t…" at bounding box center [776, 847] width 671 height 389
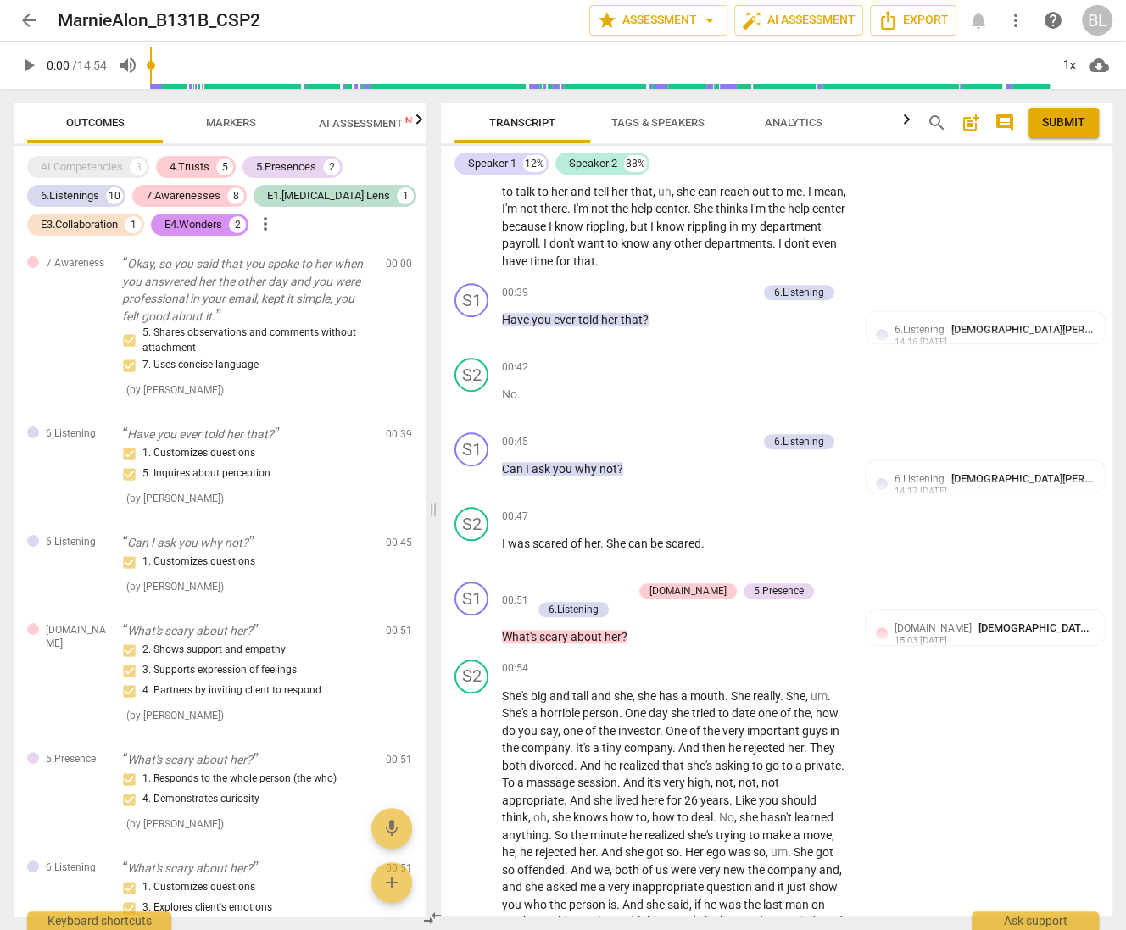
scroll to position [586, 0]
click at [29, 23] on span "arrow_back" at bounding box center [29, 20] width 20 height 20
